Goal: Task Accomplishment & Management: Manage account settings

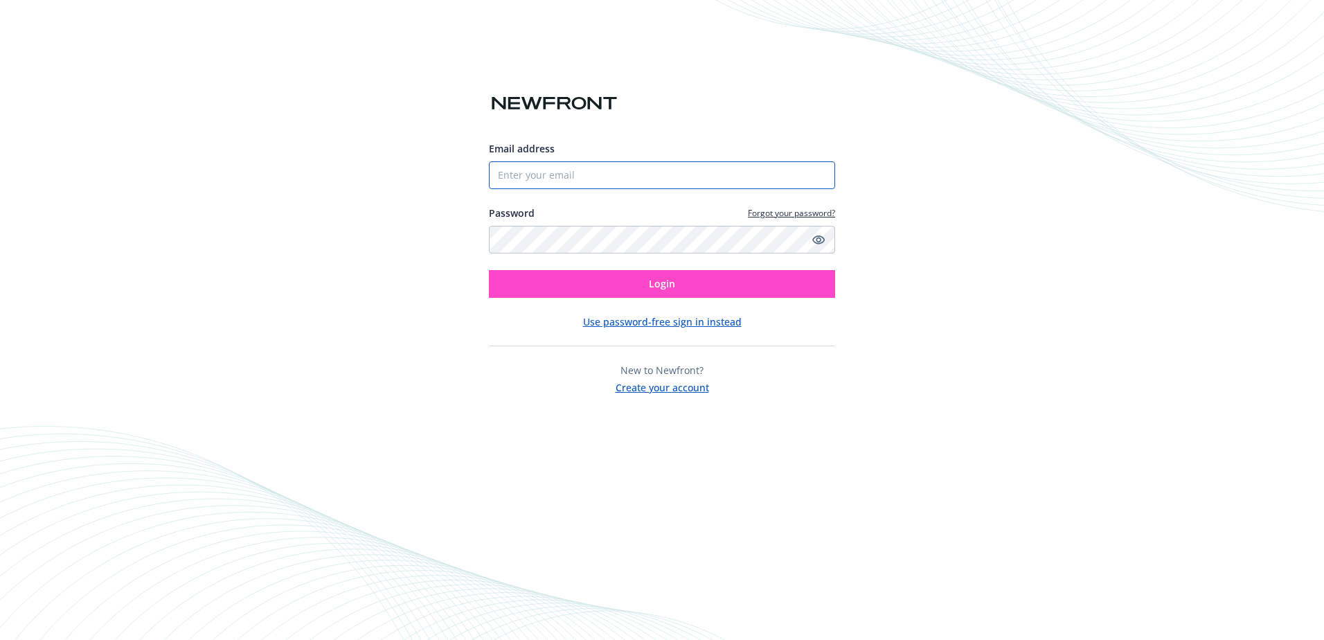
type input "[EMAIL_ADDRESS][DOMAIN_NAME]"
click at [662, 279] on span "Login" at bounding box center [662, 283] width 26 height 13
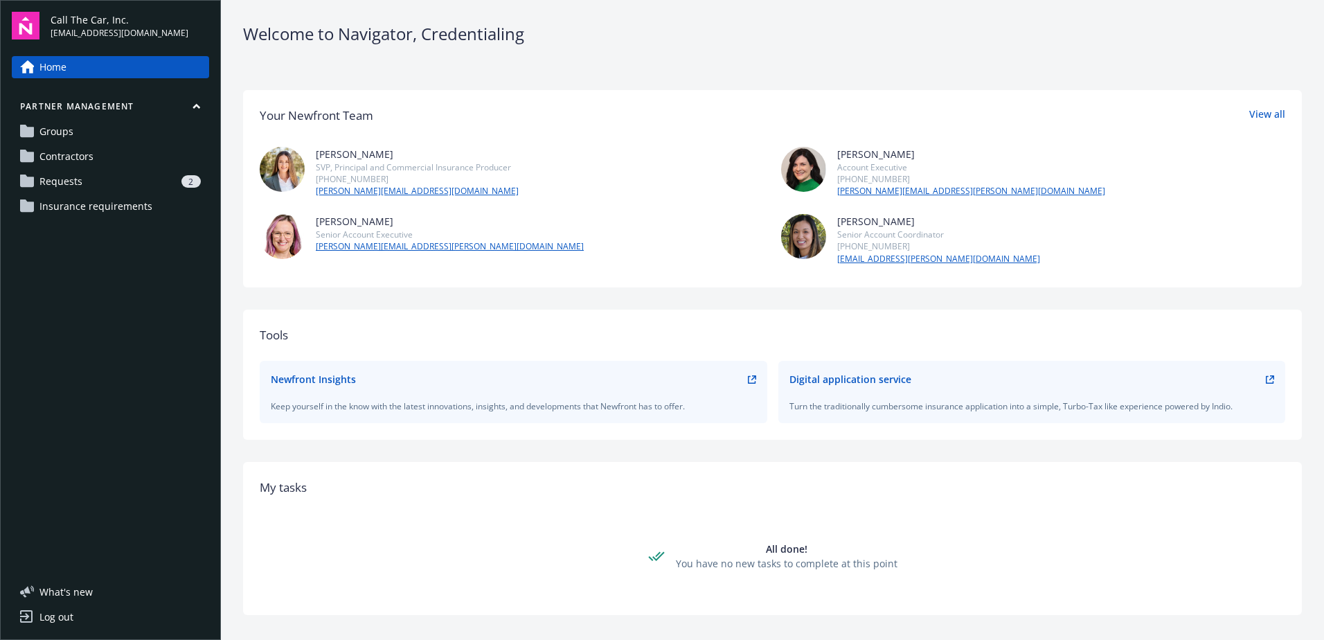
click at [80, 176] on span "Requests" at bounding box center [60, 181] width 43 height 22
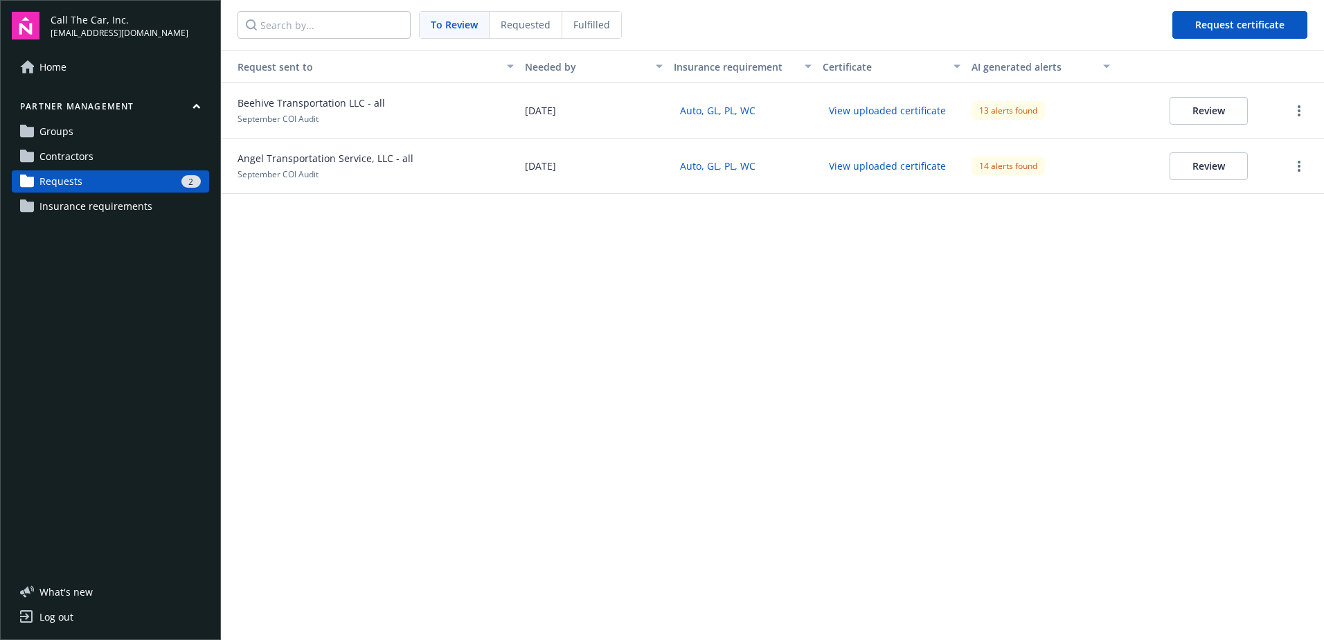
click at [1202, 111] on button "Review" at bounding box center [1209, 111] width 78 height 28
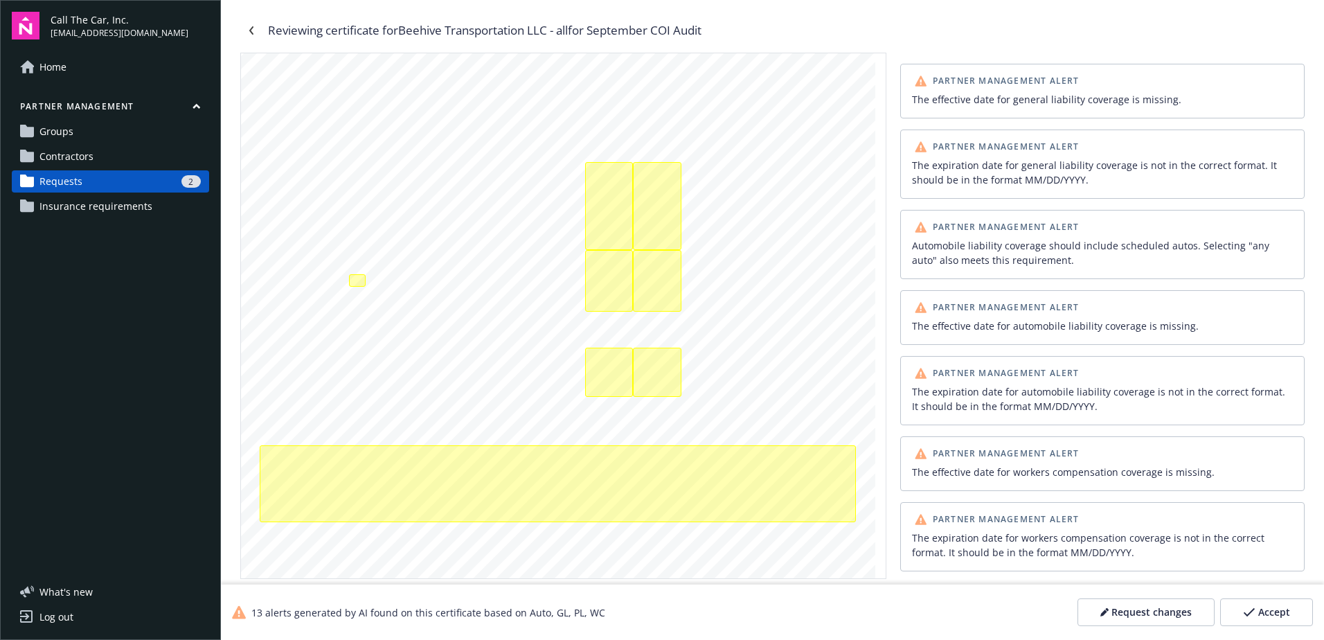
scroll to position [208, 0]
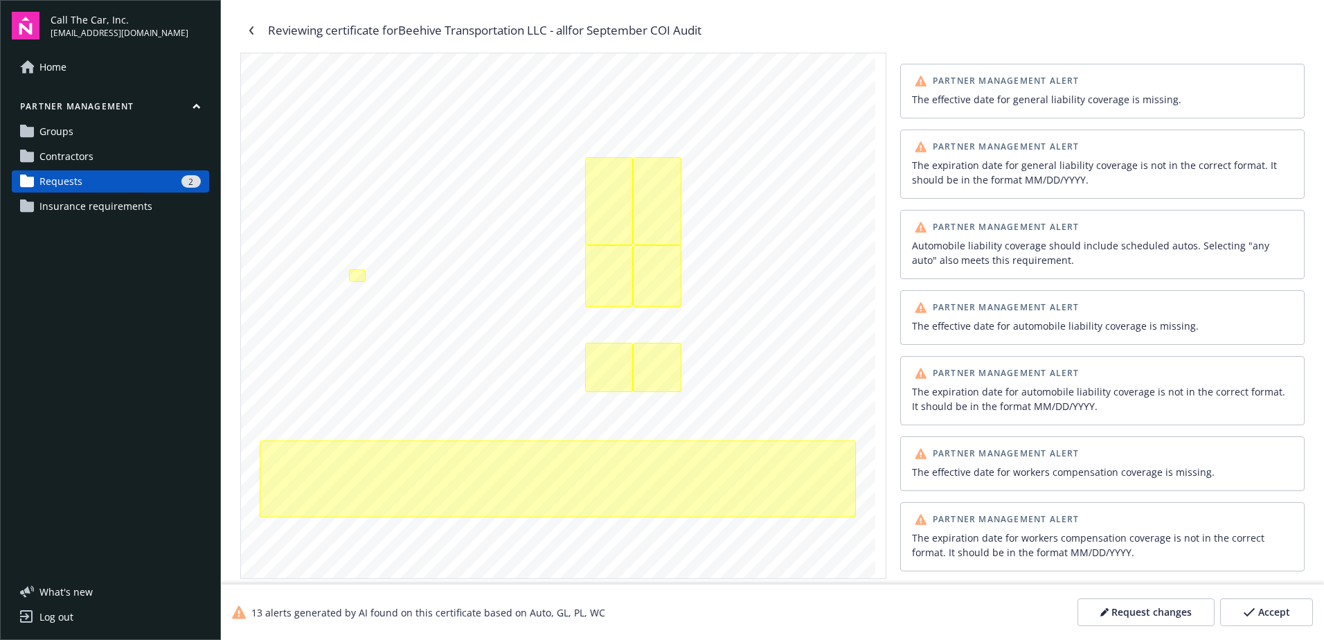
click at [1259, 609] on span "Accept" at bounding box center [1275, 612] width 32 height 14
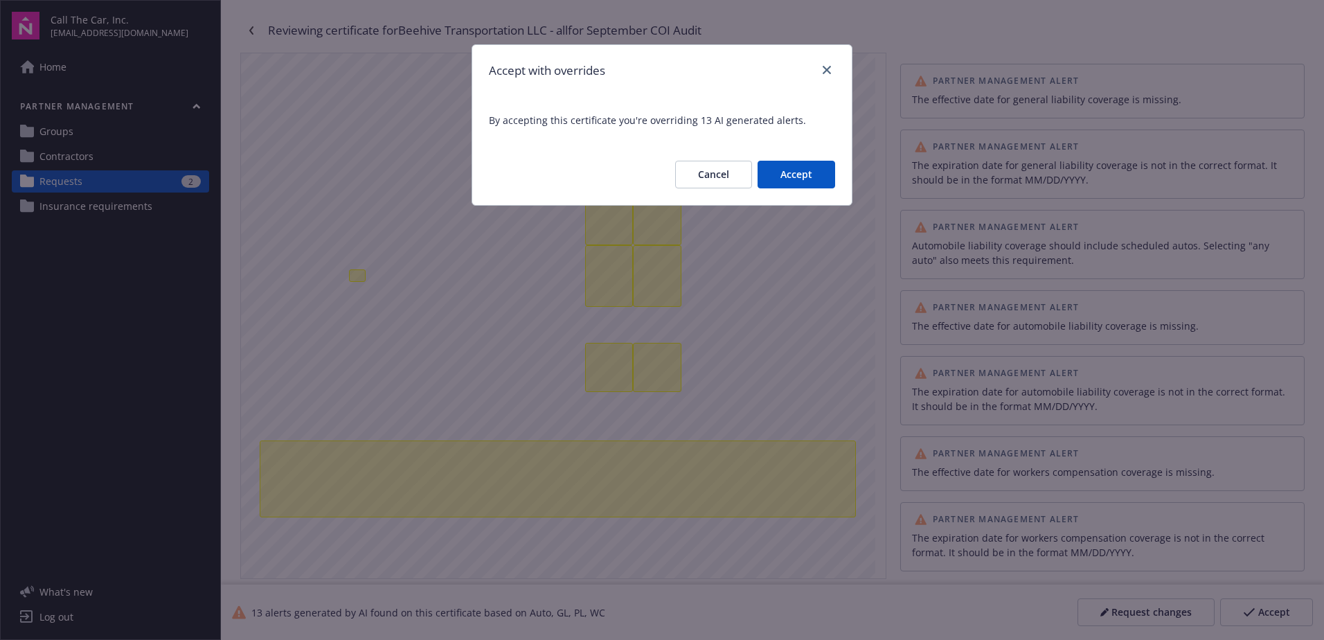
click at [788, 170] on button "Accept" at bounding box center [797, 175] width 78 height 28
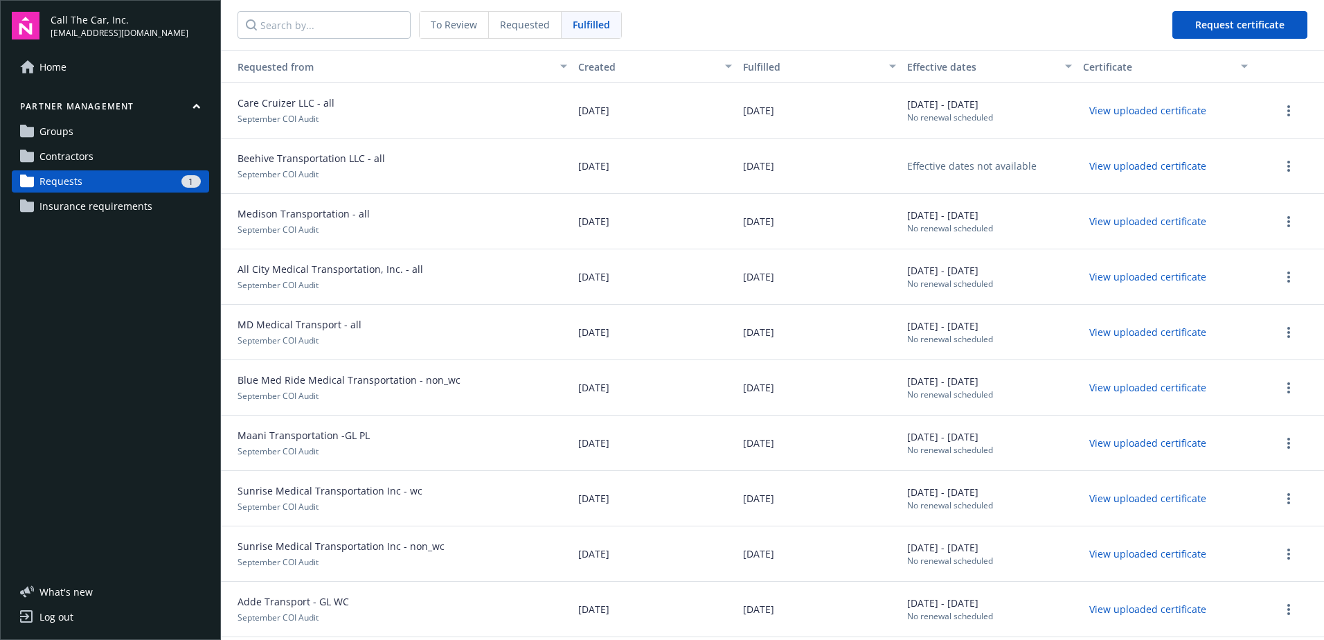
click at [66, 177] on span "Requests" at bounding box center [60, 181] width 43 height 22
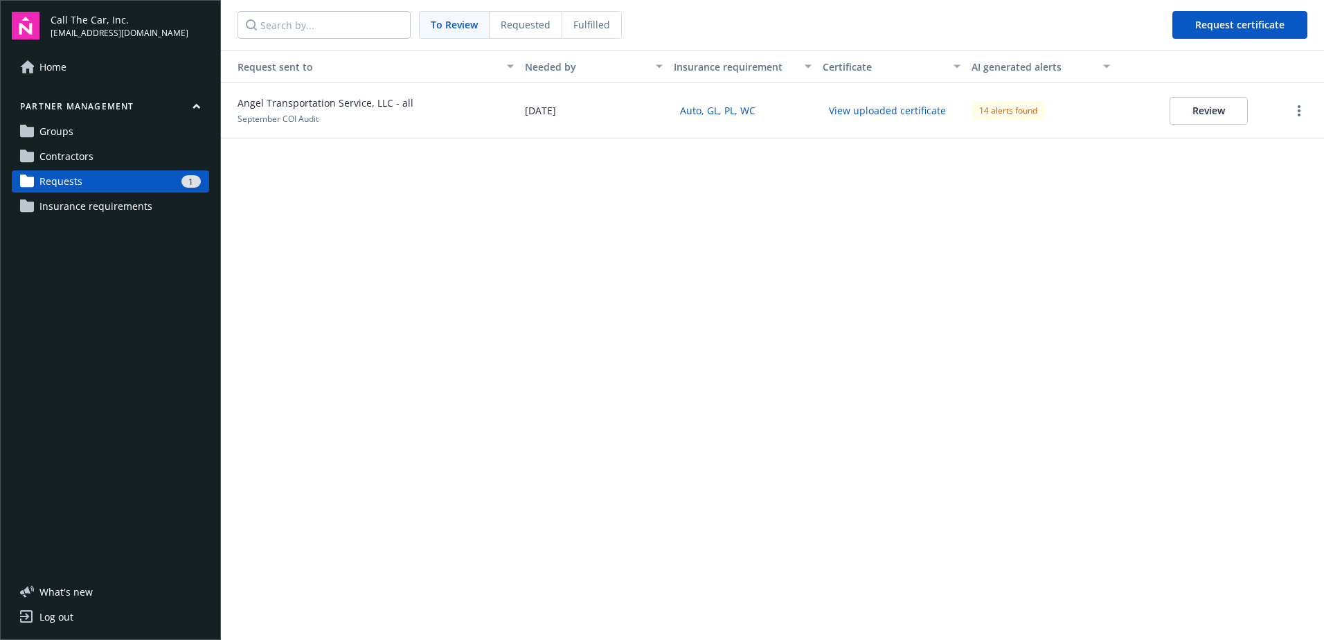
click at [312, 105] on span "Angel Transportation Service, LLC - all" at bounding box center [326, 103] width 176 height 15
click at [305, 116] on span "September COI Audit" at bounding box center [278, 119] width 81 height 12
click at [1201, 108] on button "Review" at bounding box center [1209, 111] width 78 height 28
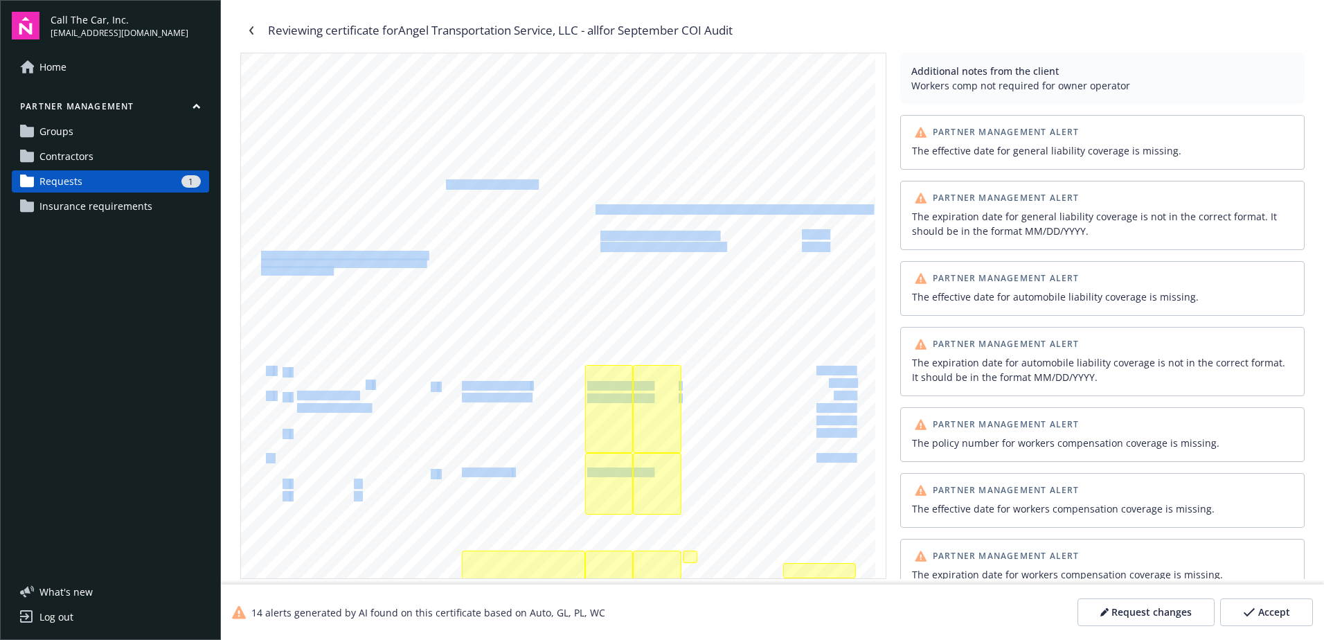
drag, startPoint x: 668, startPoint y: 211, endPoint x: 598, endPoint y: 212, distance: 70.7
click at [598, 212] on div "ANY PROPRIETOR/PARTNER/EXECUTIVE OFFICER/MEMBER EXCLUDED? INSR ADDL SUBR LTR IN…" at bounding box center [558, 463] width 634 height 821
drag, startPoint x: 598, startPoint y: 212, endPoint x: 685, endPoint y: 215, distance: 87.3
click at [685, 215] on div "ANY PROPRIETOR/PARTNER/EXECUTIVE OFFICER/MEMBER EXCLUDED? INSR ADDL SUBR LTR IN…" at bounding box center [558, 463] width 634 height 821
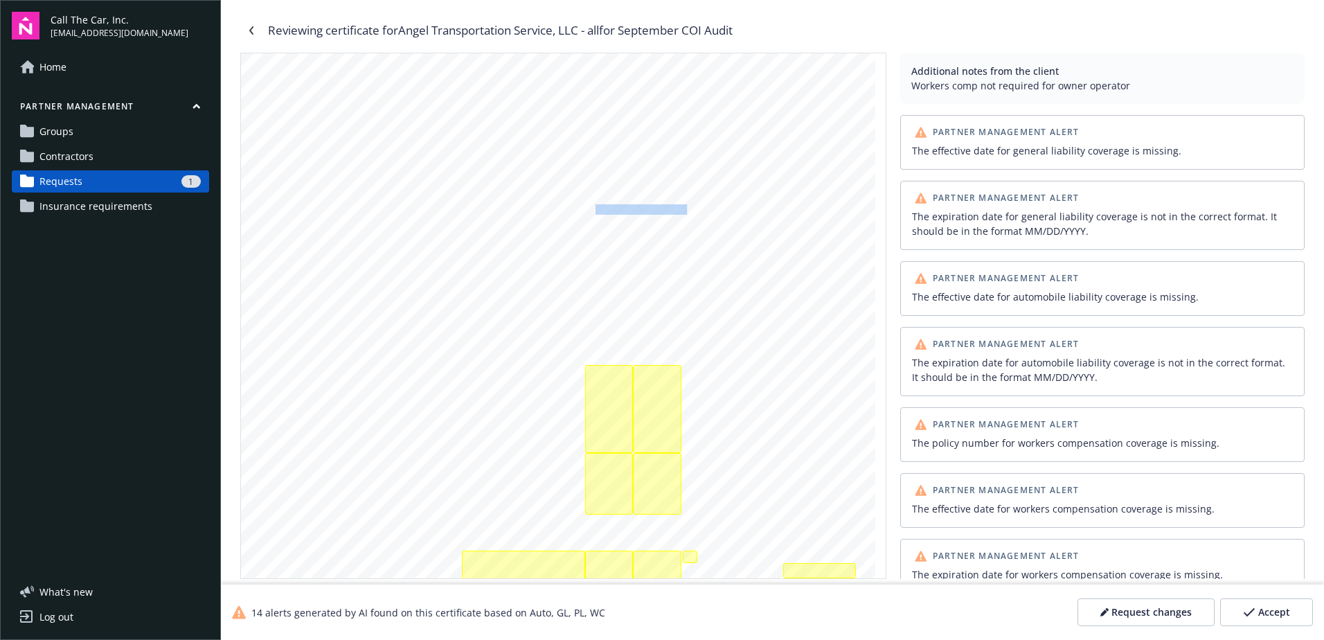
drag, startPoint x: 596, startPoint y: 211, endPoint x: 663, endPoint y: 211, distance: 66.5
click at [663, 211] on span "craig@boia.net" at bounding box center [734, 209] width 276 height 9
copy span "craig@boia.net"
click at [114, 171] on link "Requests 1" at bounding box center [110, 181] width 197 height 22
